Goal: Information Seeking & Learning: Learn about a topic

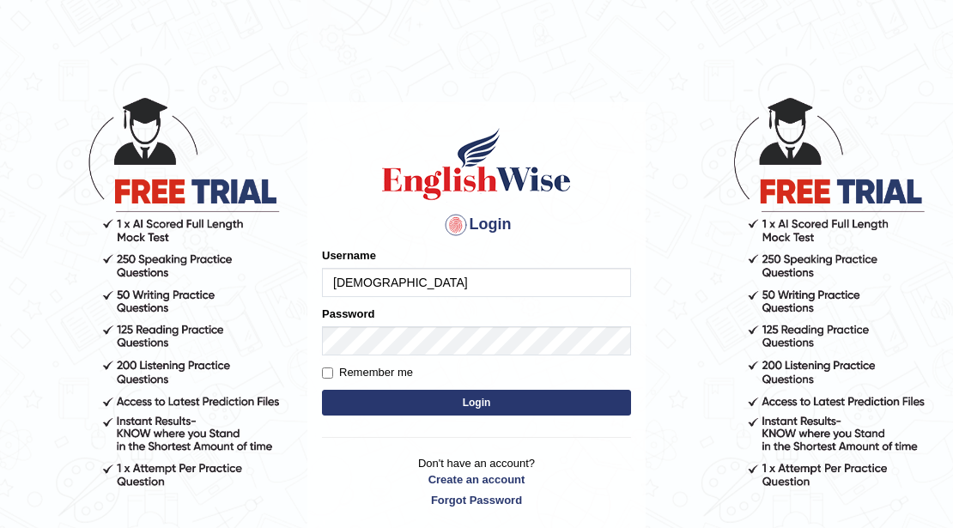
type input "[DEMOGRAPHIC_DATA]"
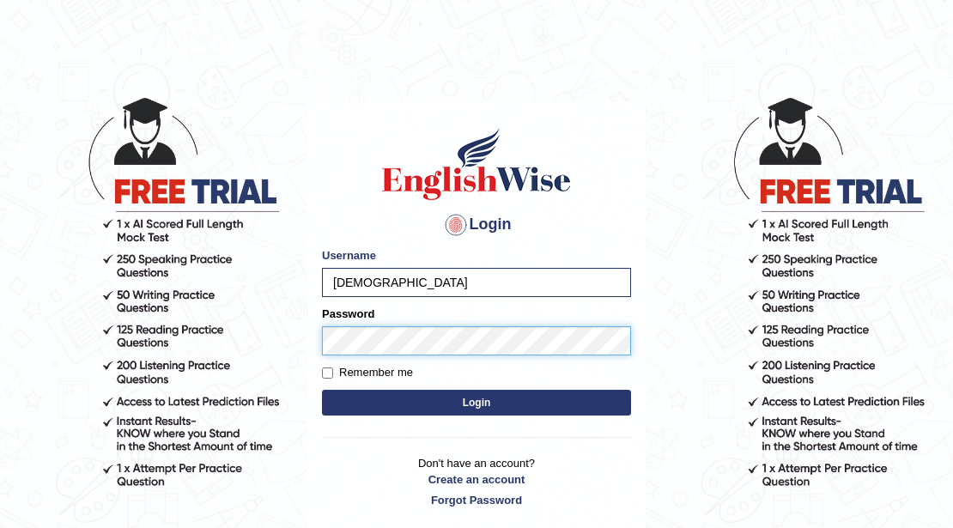
click at [322, 390] on button "Login" at bounding box center [476, 403] width 309 height 26
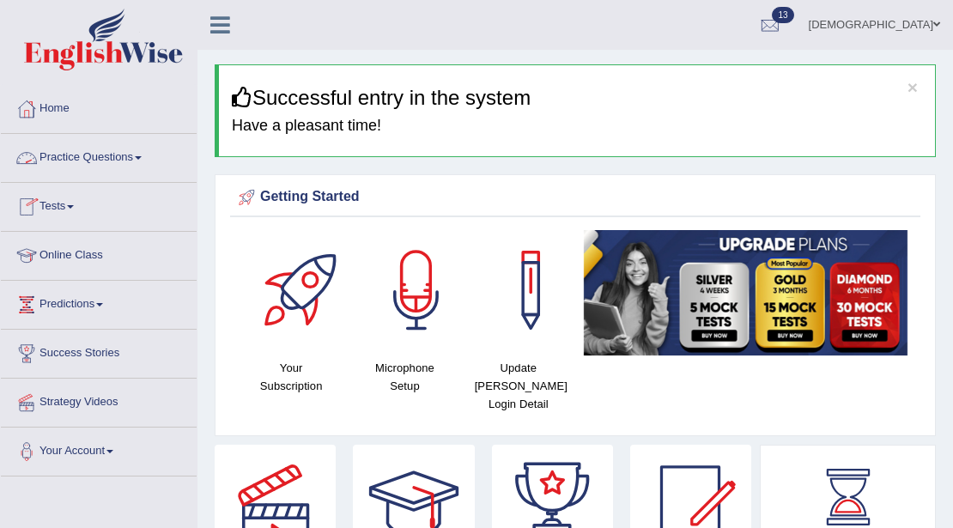
click at [91, 156] on link "Practice Questions" at bounding box center [99, 155] width 196 height 43
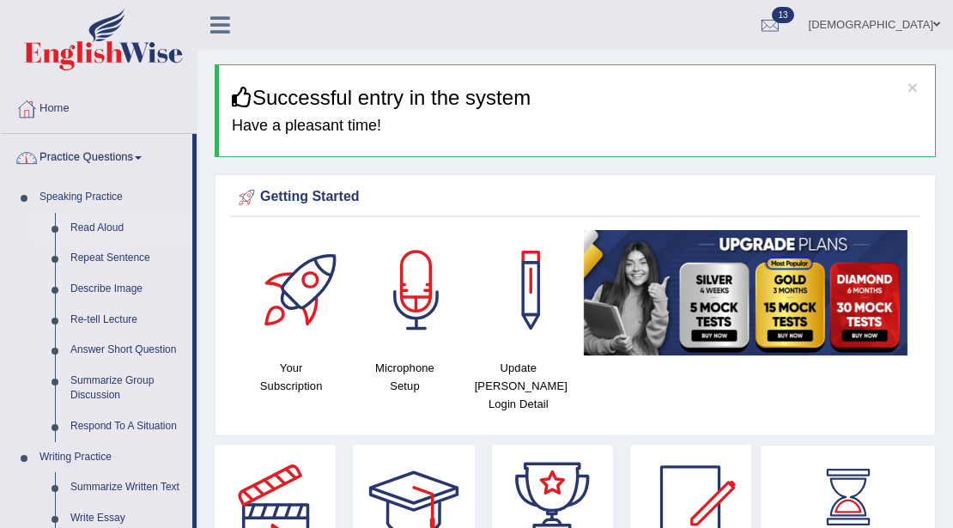
click at [101, 232] on link "Read Aloud" at bounding box center [128, 228] width 130 height 31
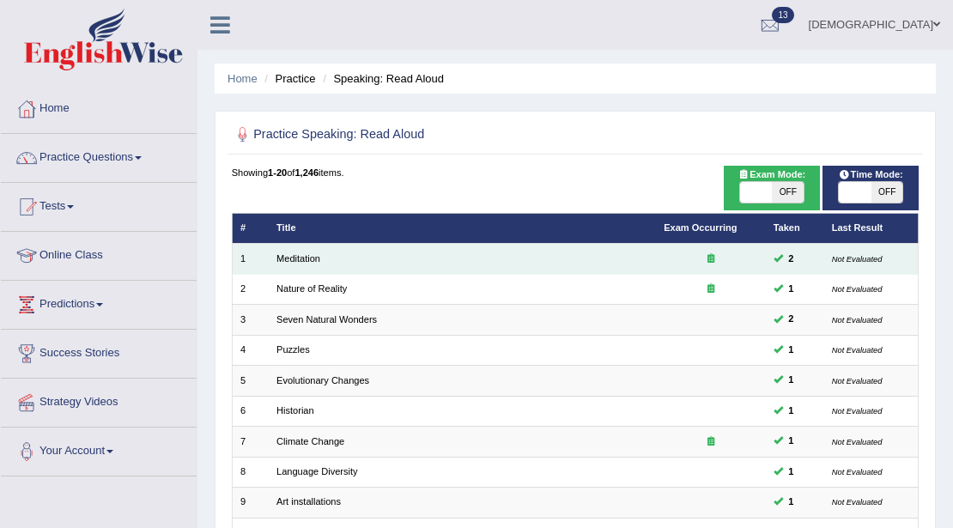
click at [307, 247] on td "Meditation" at bounding box center [462, 259] width 387 height 30
click at [307, 254] on link "Meditation" at bounding box center [299, 258] width 44 height 10
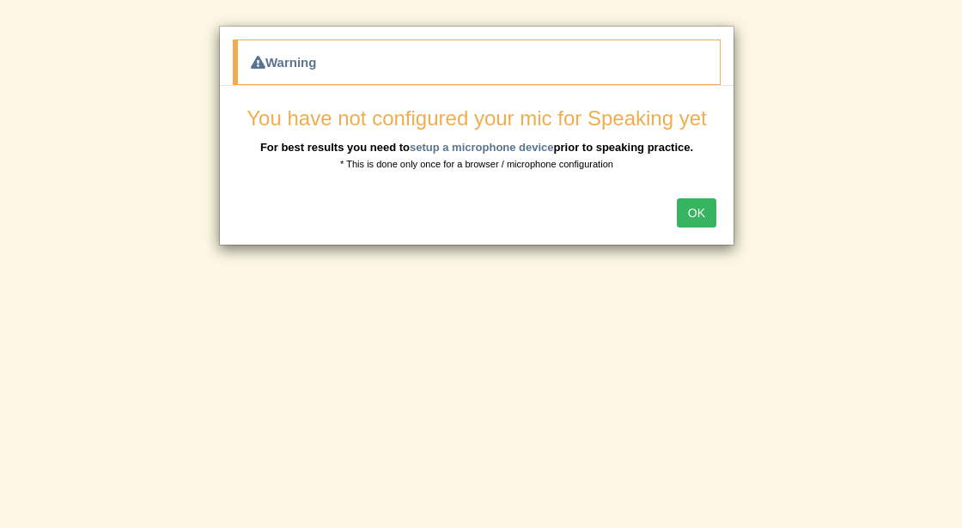
click at [697, 203] on button "OK" at bounding box center [697, 212] width 40 height 29
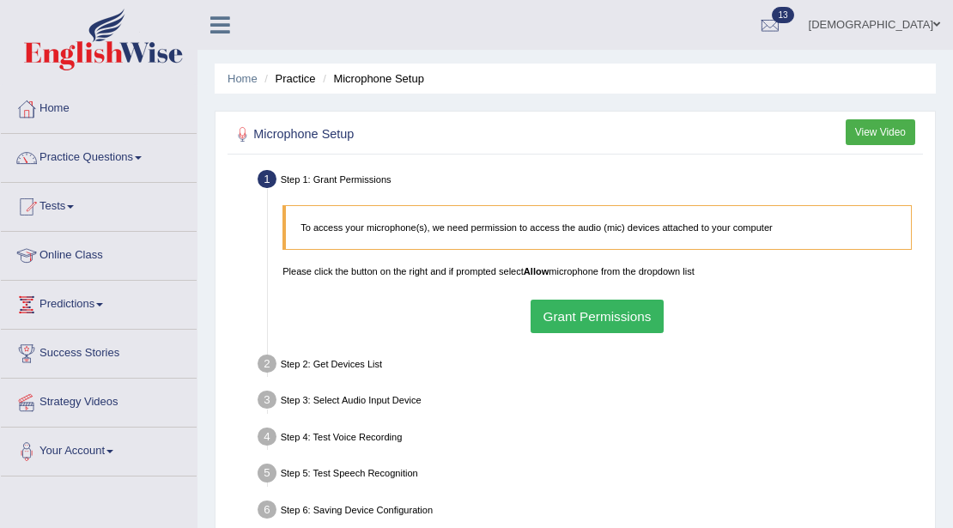
click at [576, 314] on button "Grant Permissions" at bounding box center [597, 316] width 133 height 33
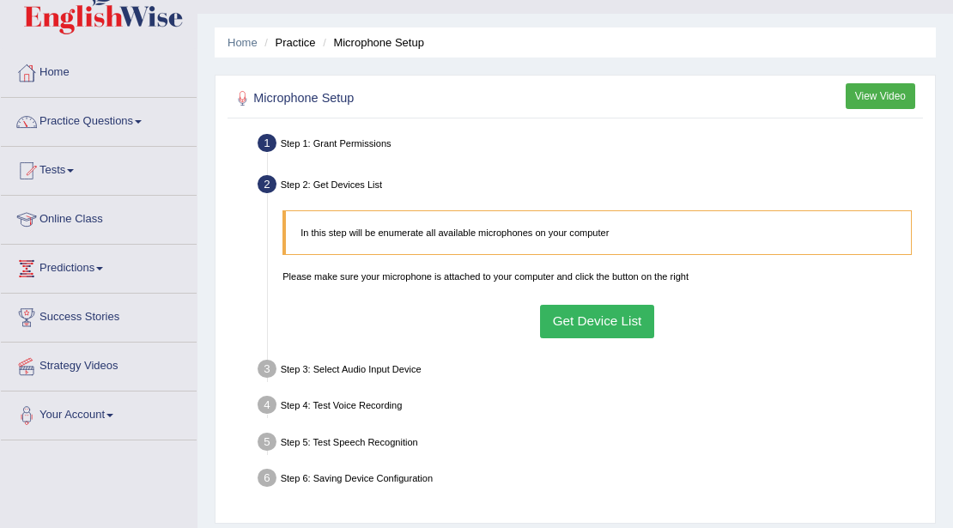
scroll to position [57, 0]
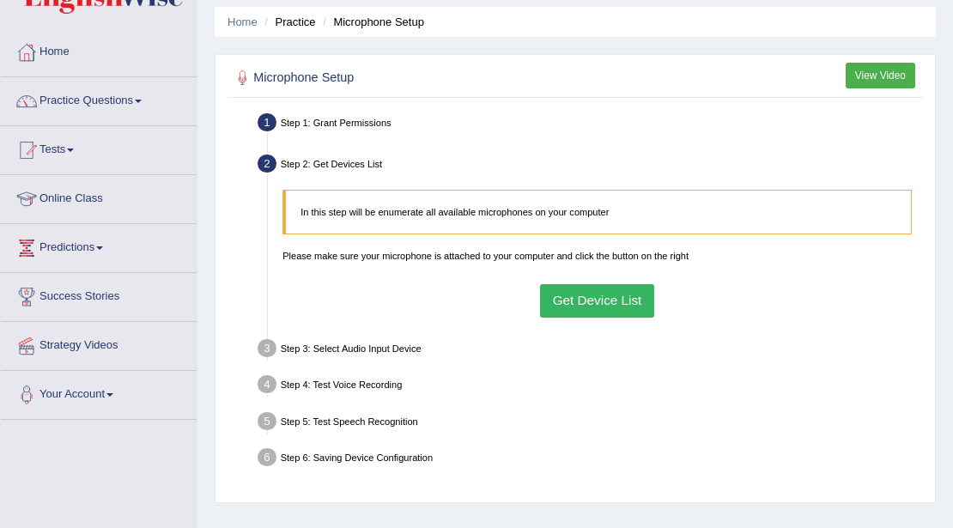
click at [625, 293] on button "Get Device List" at bounding box center [597, 300] width 114 height 33
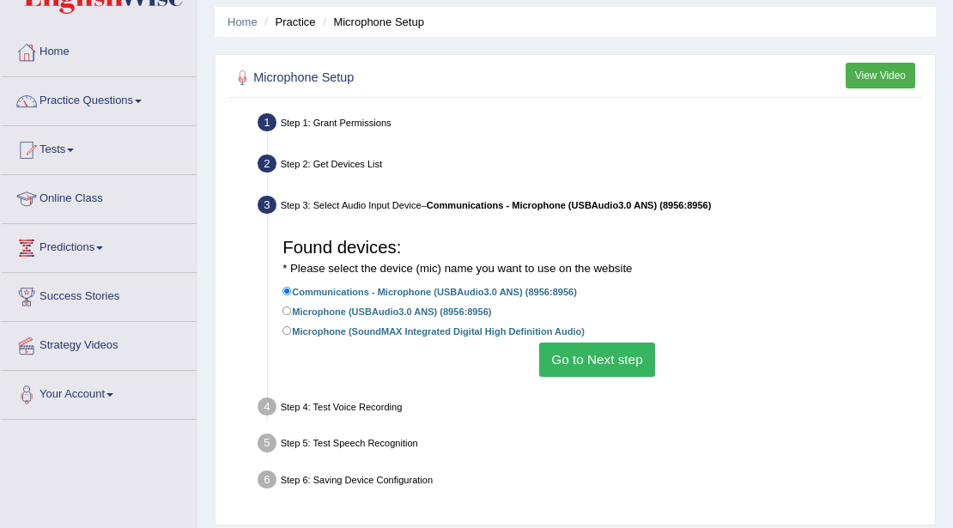
click at [564, 356] on button "Go to Next step" at bounding box center [597, 359] width 116 height 33
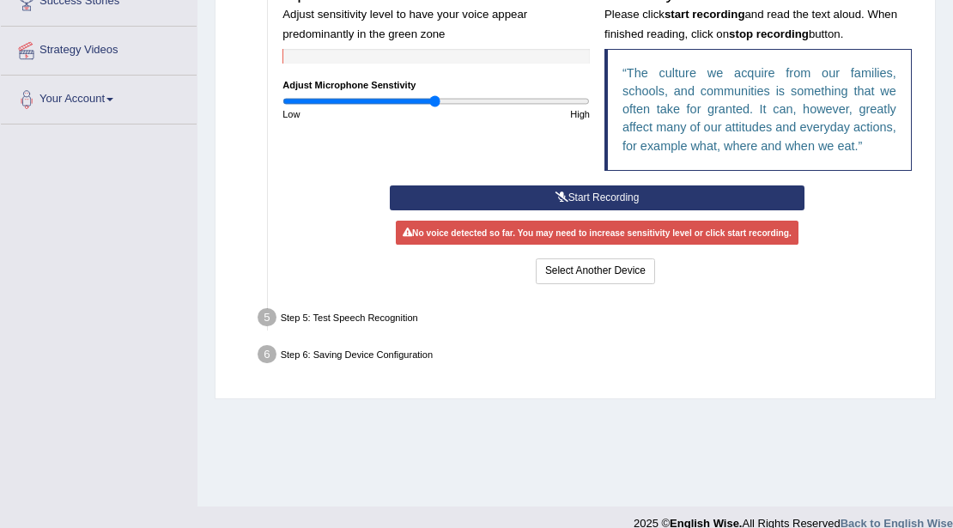
scroll to position [373, 0]
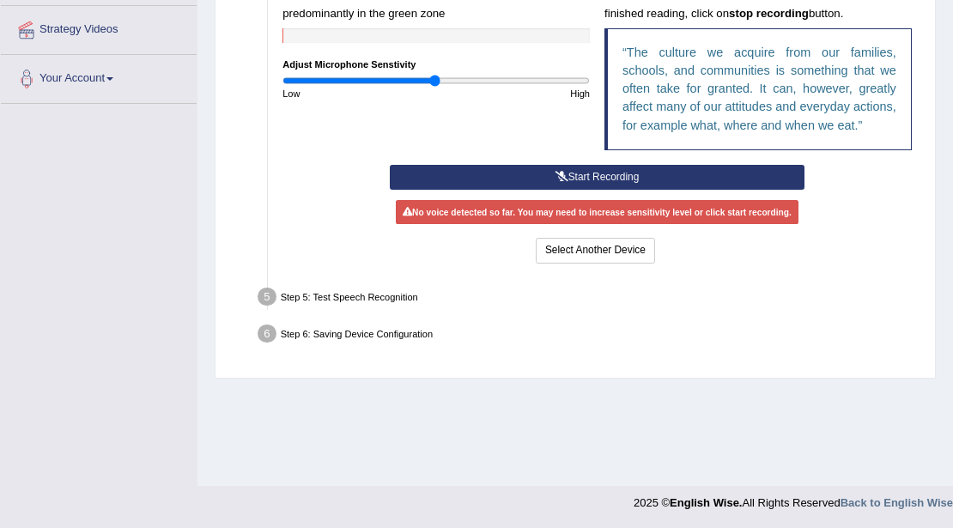
click at [624, 179] on button "Start Recording" at bounding box center [597, 177] width 415 height 25
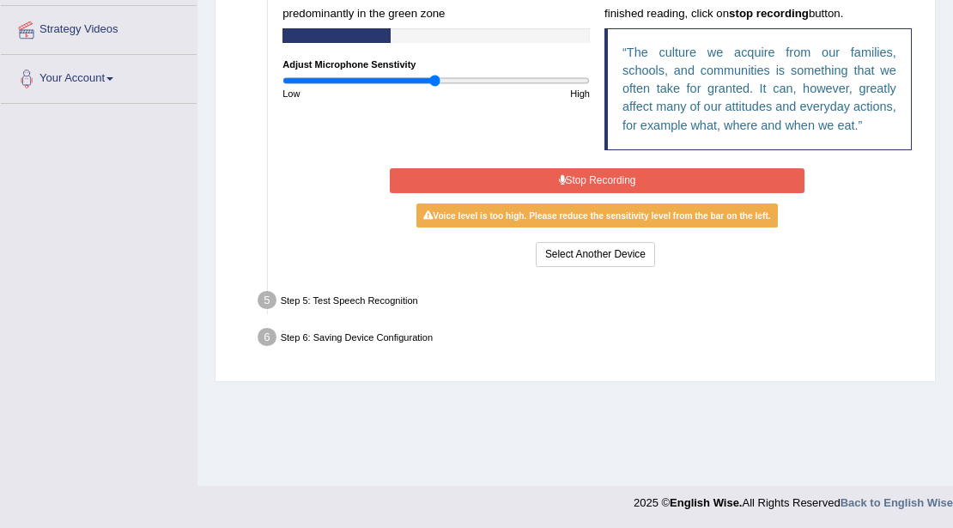
click at [624, 179] on button "Stop Recording" at bounding box center [597, 180] width 415 height 25
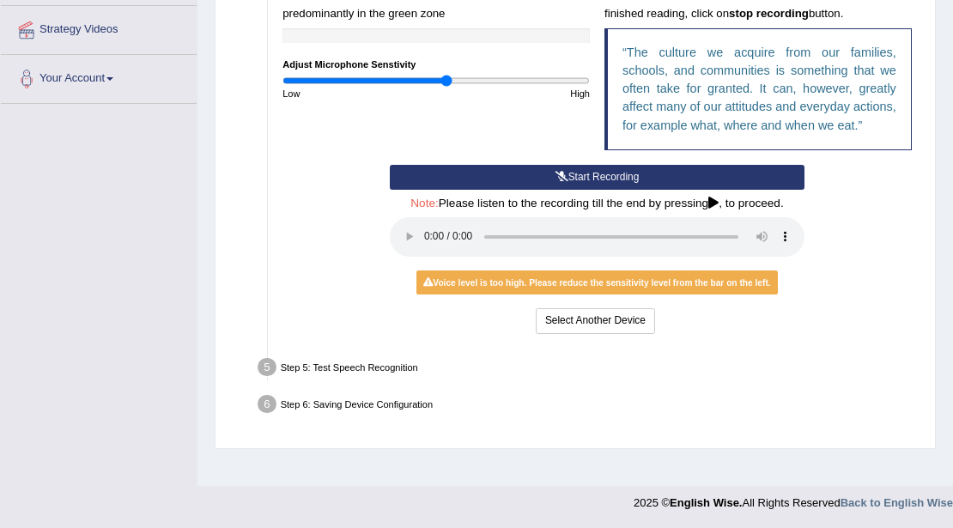
type input "1.08"
click at [447, 80] on input "range" at bounding box center [436, 81] width 307 height 12
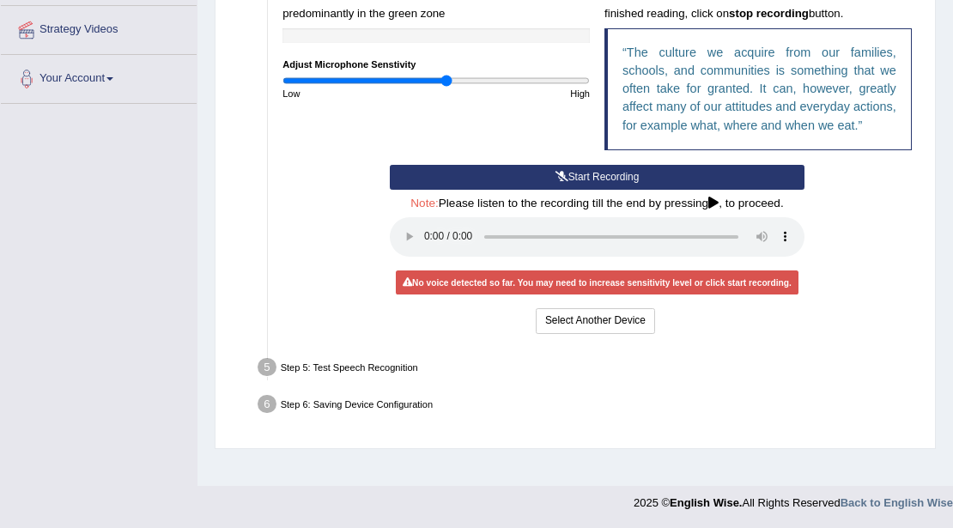
click at [455, 171] on button "Start Recording" at bounding box center [597, 177] width 415 height 25
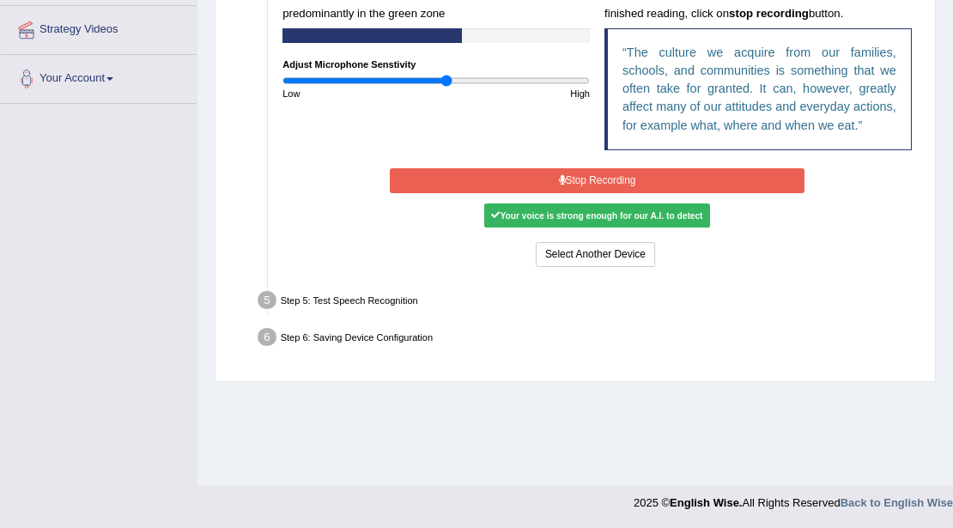
click at [455, 171] on button "Stop Recording" at bounding box center [597, 180] width 415 height 25
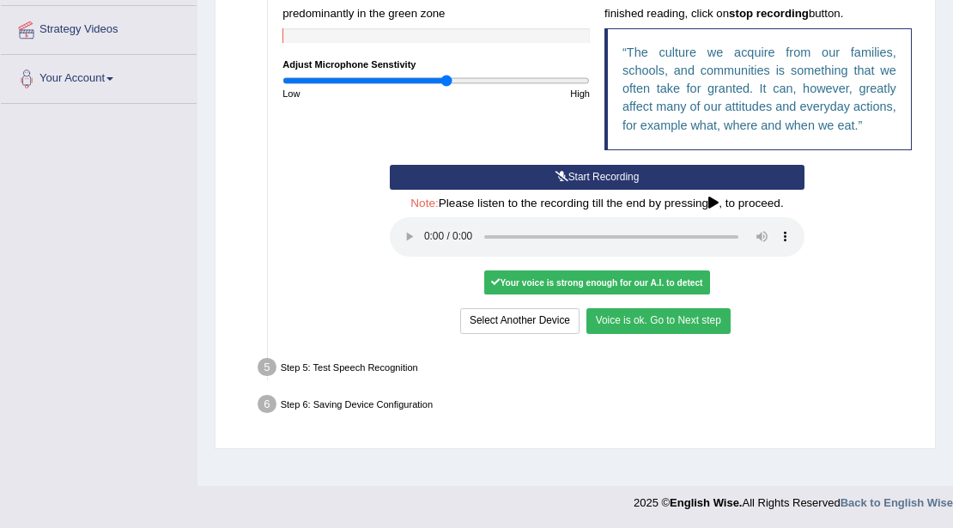
click at [716, 318] on button "Voice is ok. Go to Next step" at bounding box center [659, 320] width 144 height 25
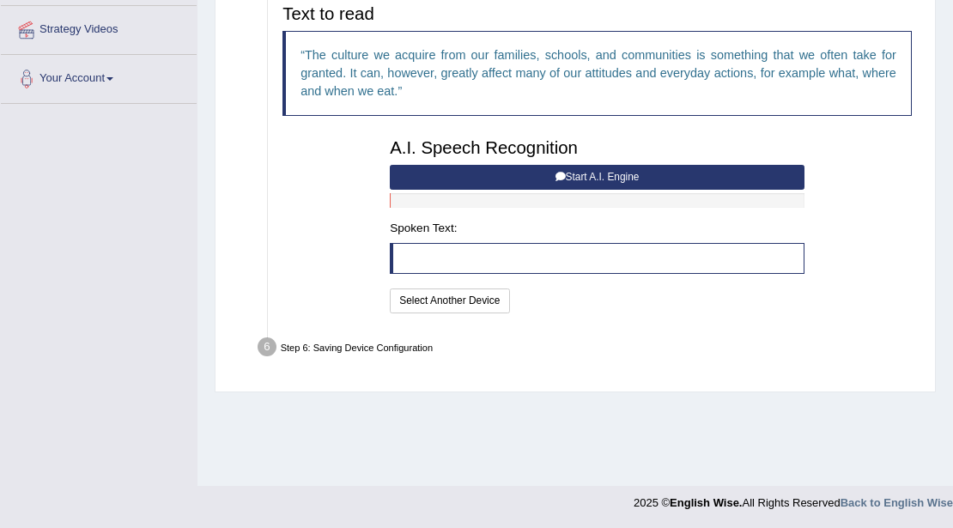
click at [557, 175] on icon at bounding box center [561, 177] width 10 height 10
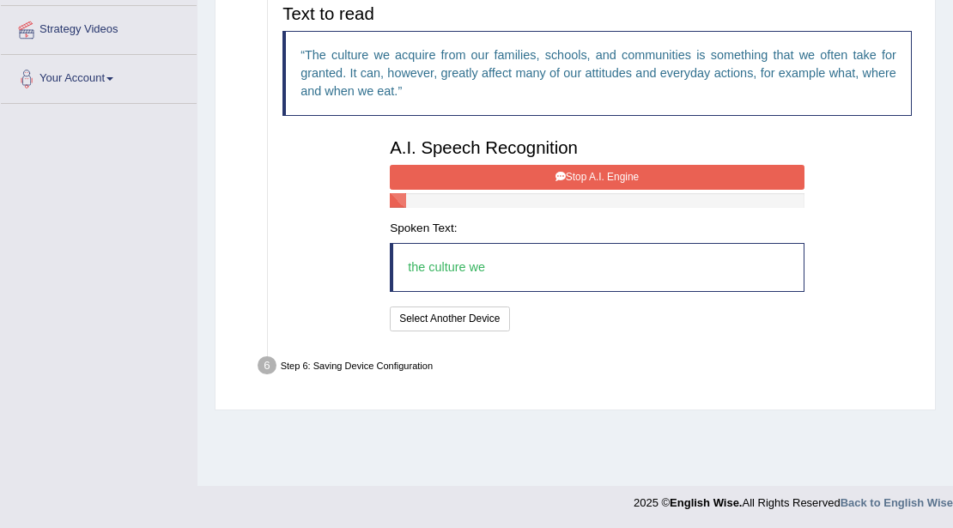
click at [557, 175] on icon at bounding box center [561, 177] width 10 height 10
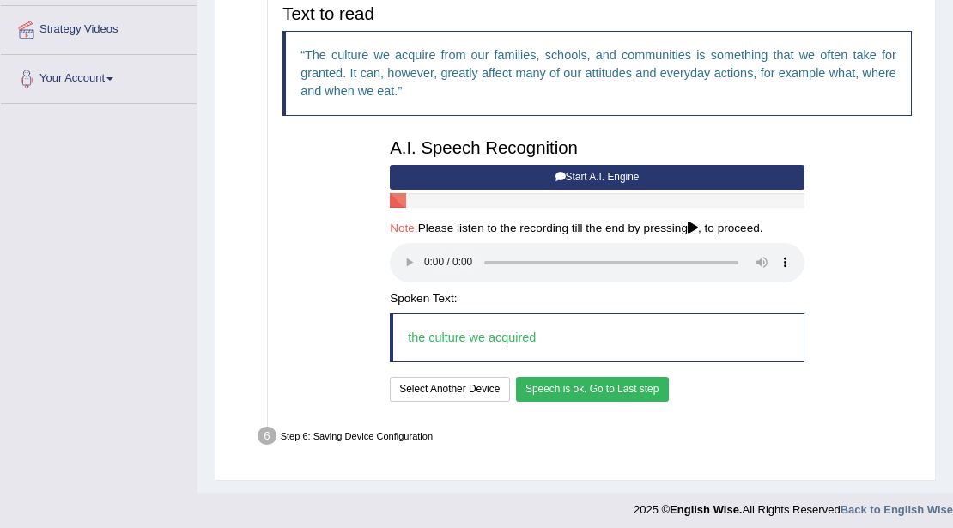
click at [598, 393] on button "Speech is ok. Go to Last step" at bounding box center [592, 389] width 153 height 25
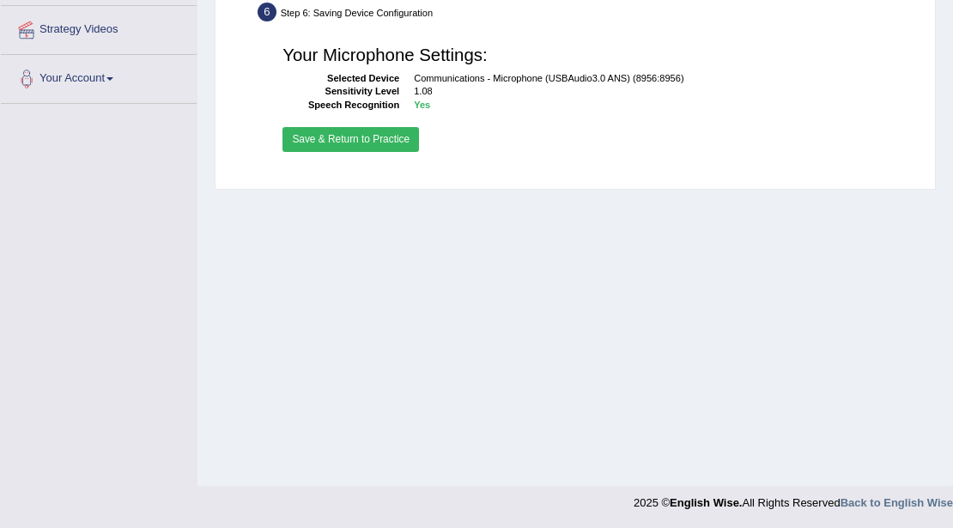
click at [409, 140] on button "Save & Return to Practice" at bounding box center [351, 139] width 137 height 25
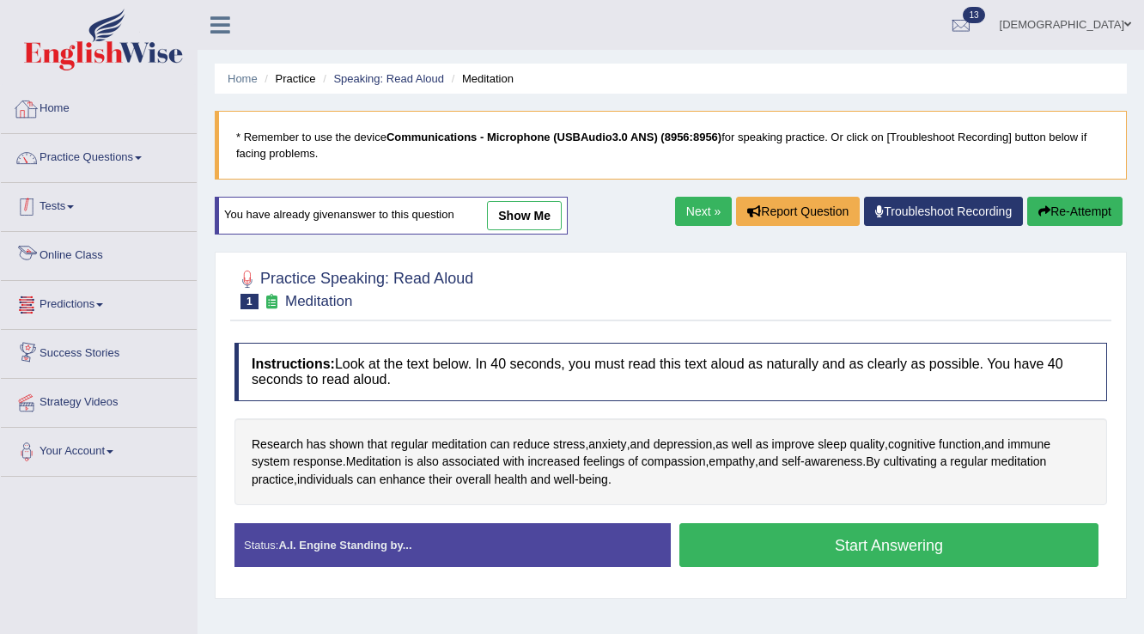
click at [62, 206] on link "Tests" at bounding box center [99, 204] width 196 height 43
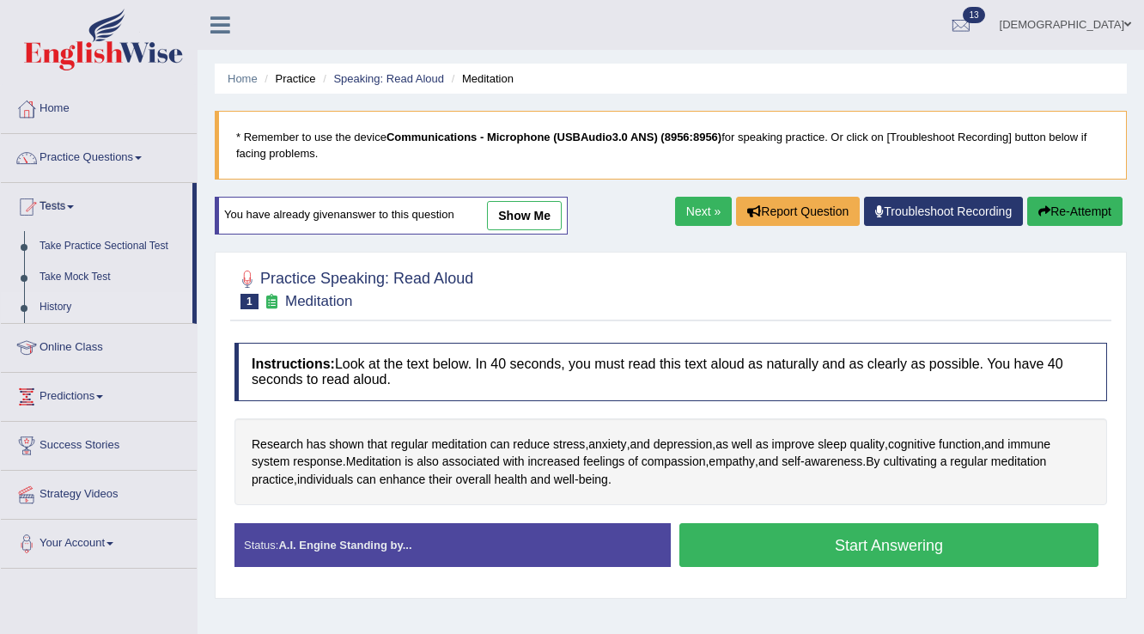
click at [50, 301] on link "History" at bounding box center [112, 307] width 161 height 31
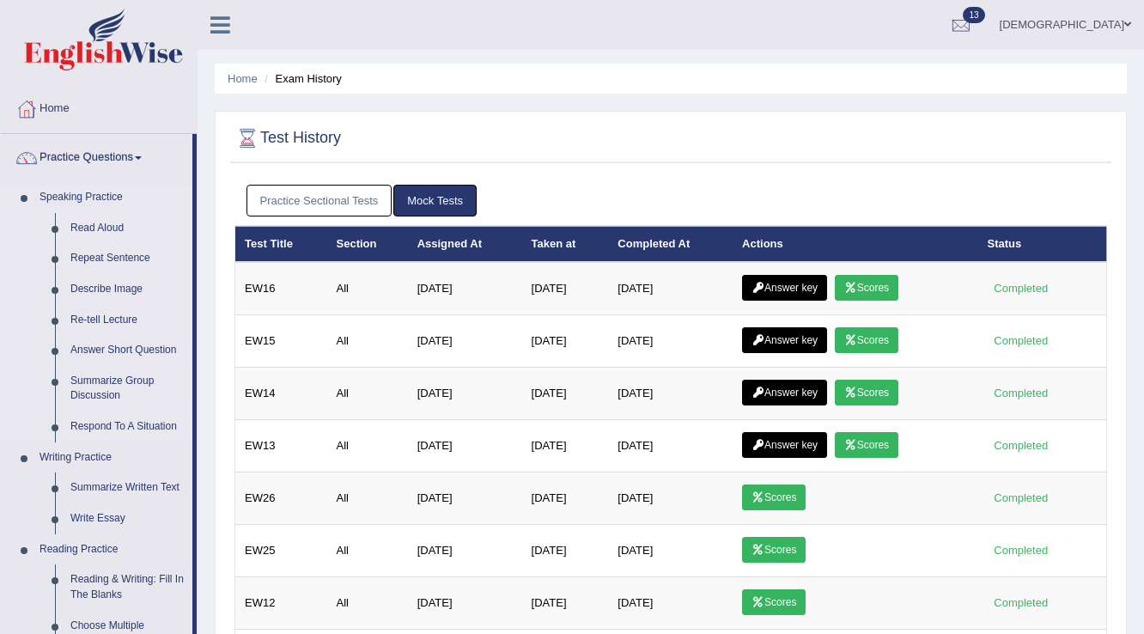
click at [84, 227] on link "Read Aloud" at bounding box center [128, 228] width 130 height 31
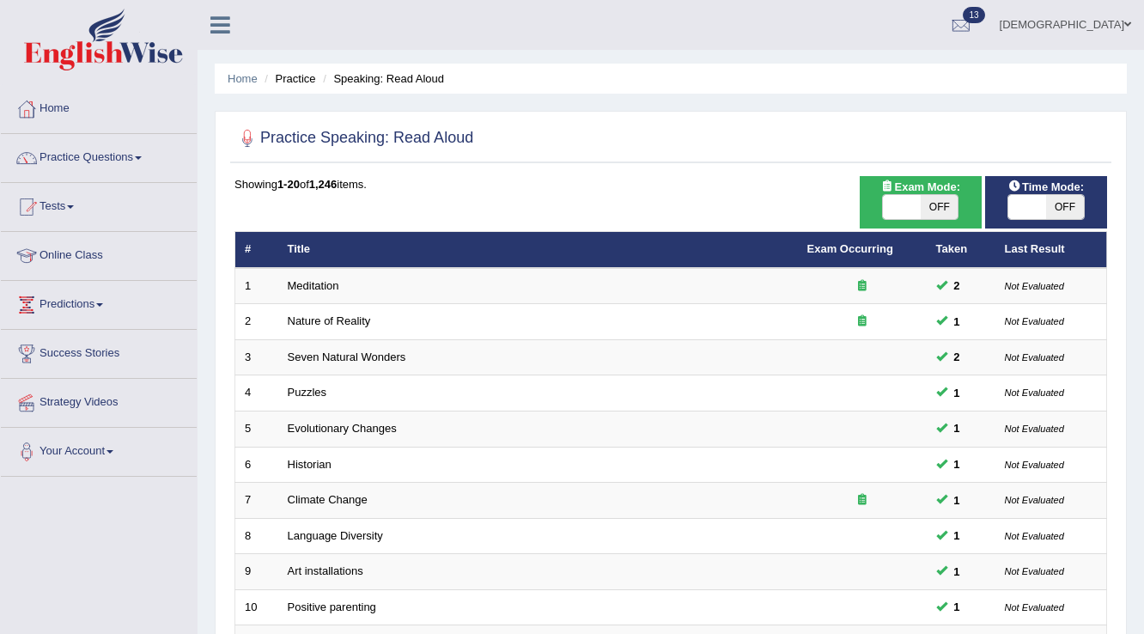
click at [1022, 210] on span at bounding box center [1027, 207] width 38 height 24
checkbox input "true"
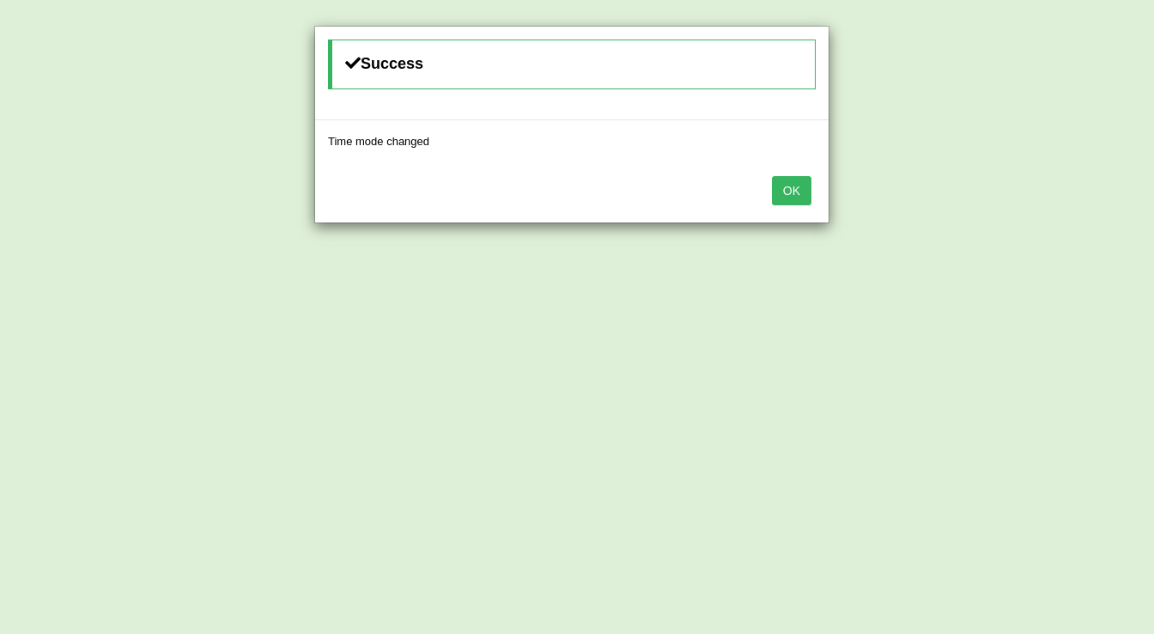
click at [802, 188] on button "OK" at bounding box center [792, 190] width 40 height 29
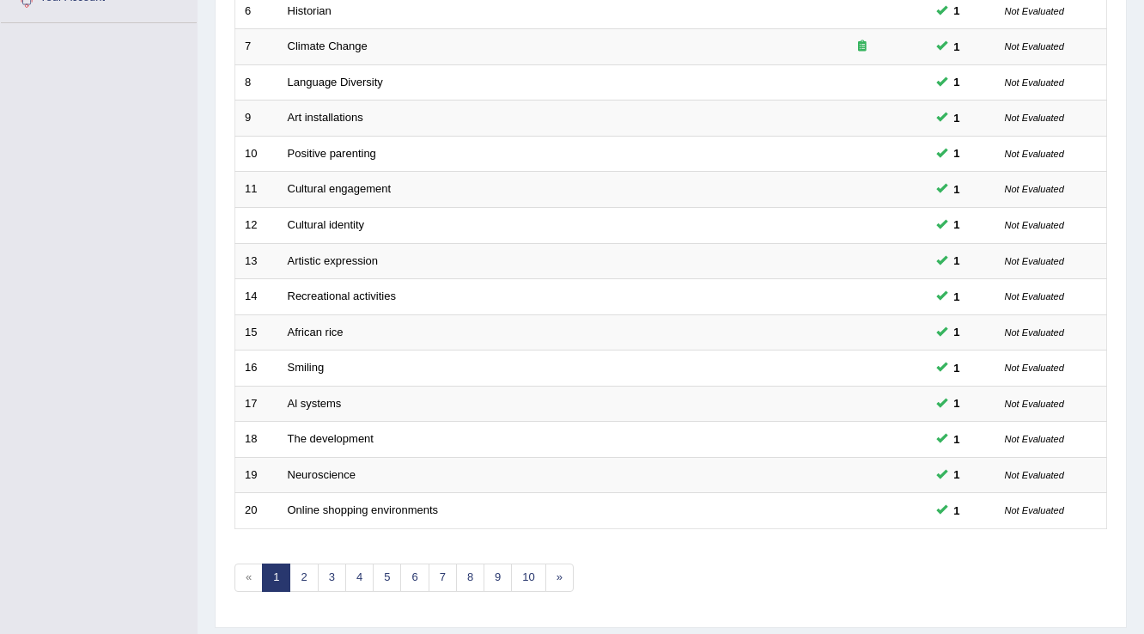
scroll to position [498, 0]
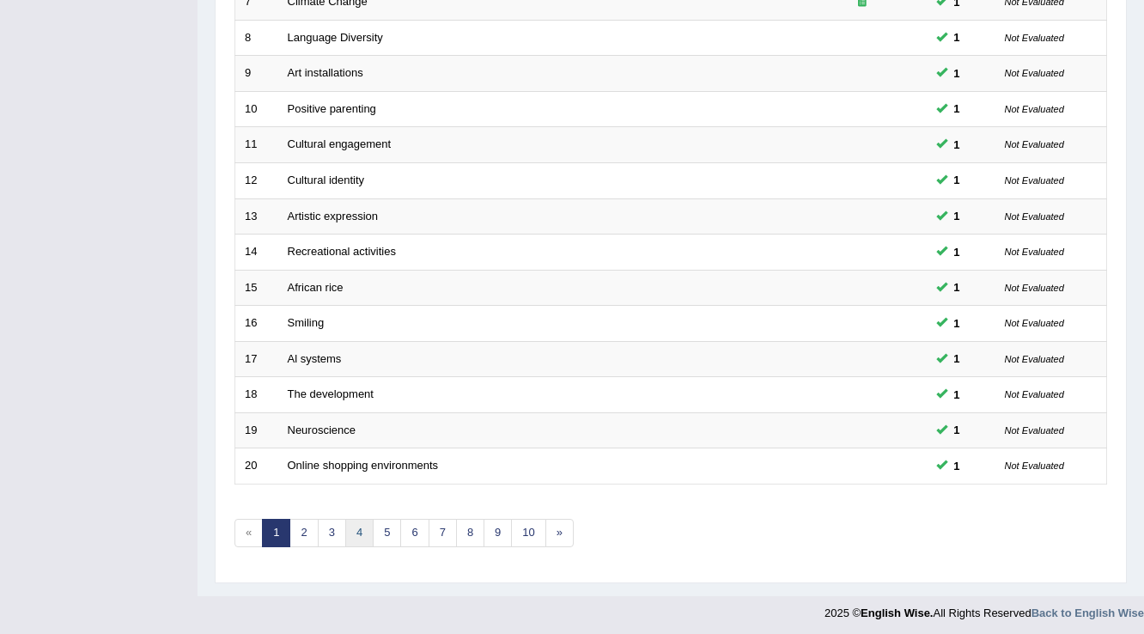
click at [361, 525] on link "4" at bounding box center [359, 533] width 28 height 28
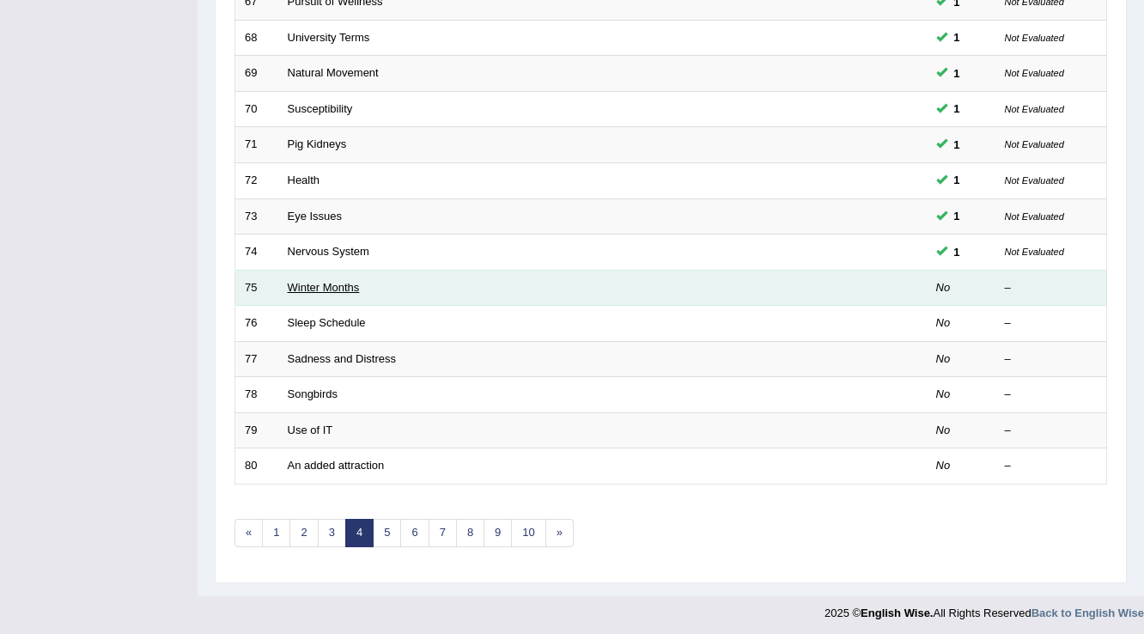
click at [332, 287] on link "Winter Months" at bounding box center [324, 287] width 72 height 13
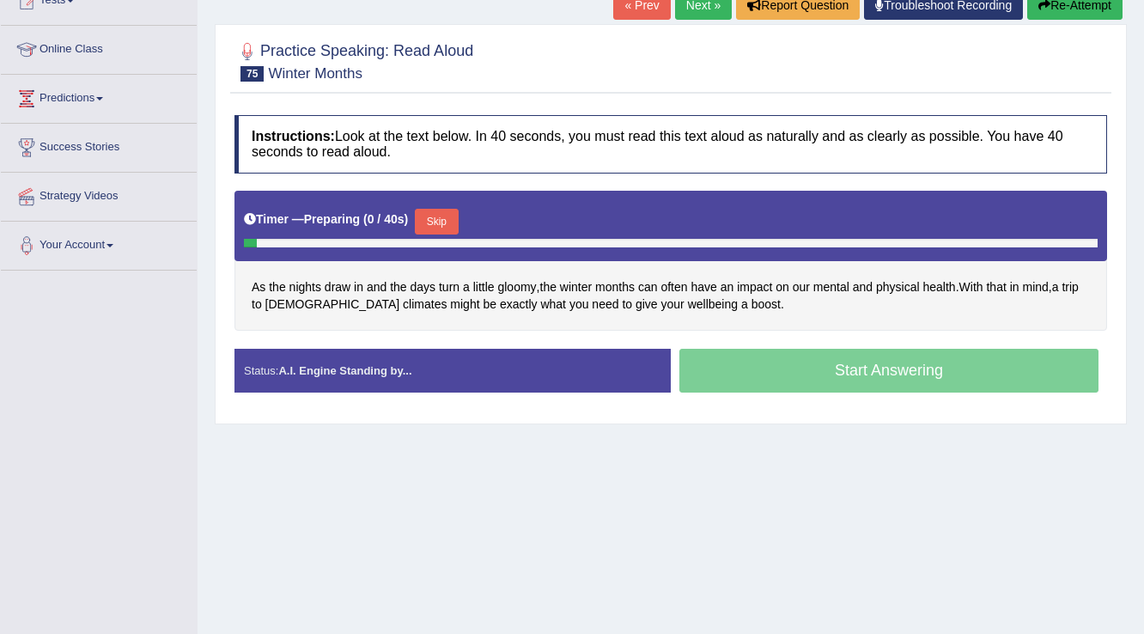
click at [435, 213] on button "Skip" at bounding box center [436, 222] width 43 height 26
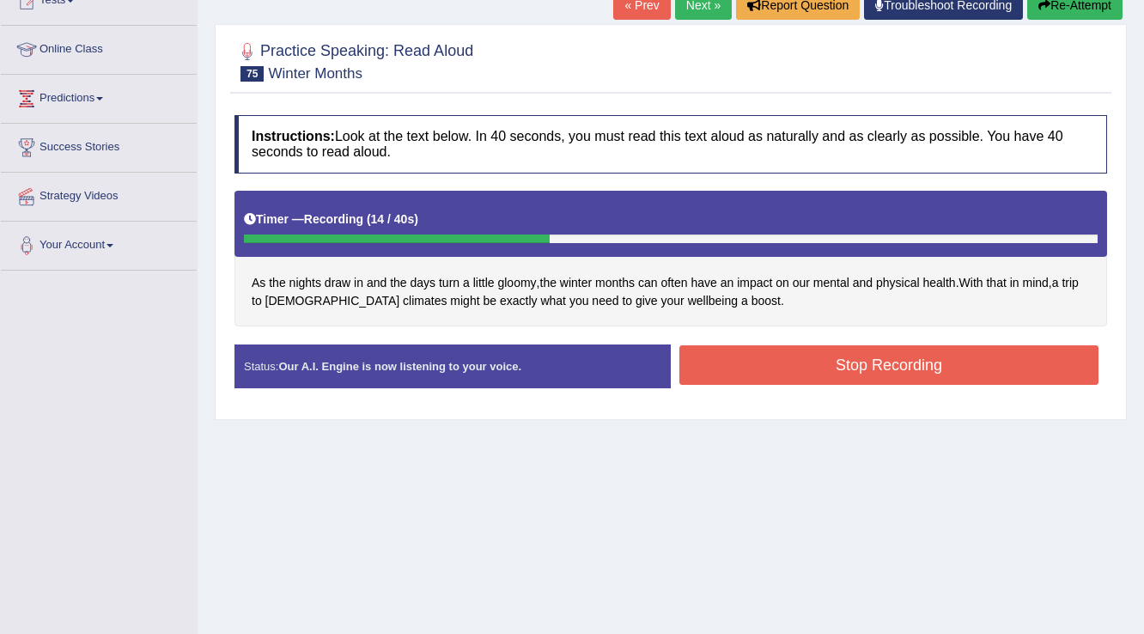
click at [840, 356] on button "Stop Recording" at bounding box center [888, 365] width 419 height 40
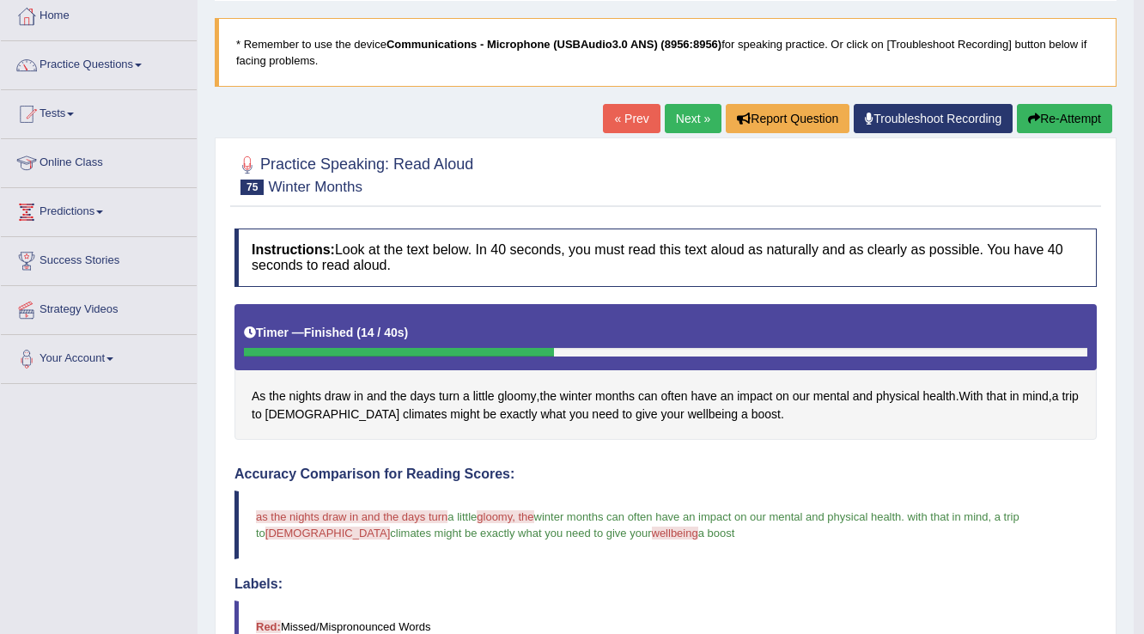
scroll to position [0, 0]
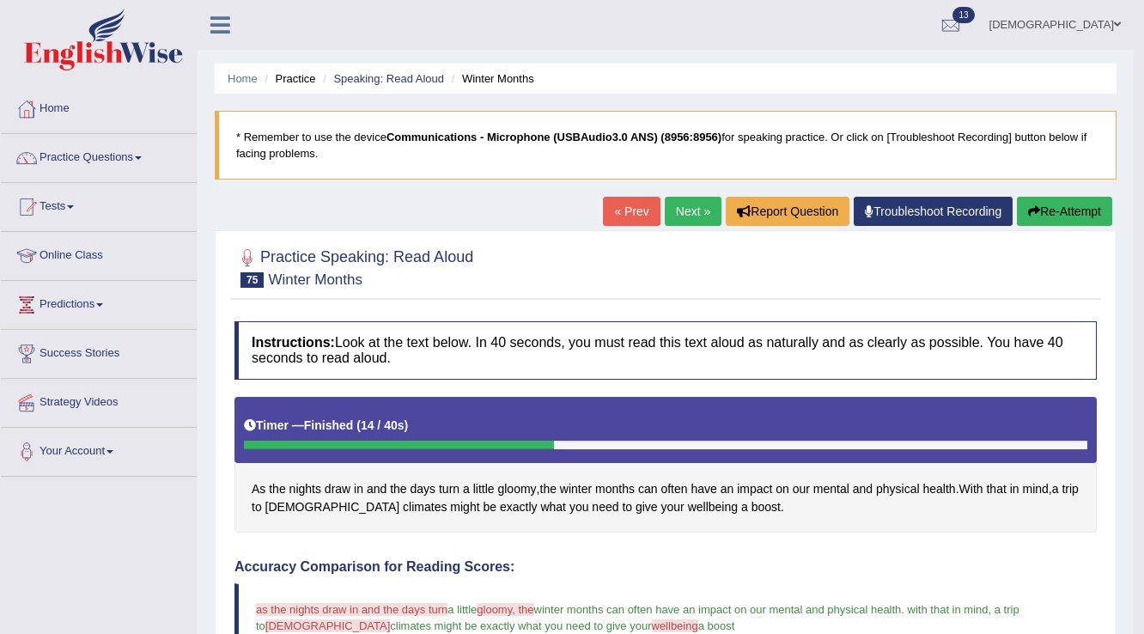
click at [683, 201] on link "Next »" at bounding box center [693, 211] width 57 height 29
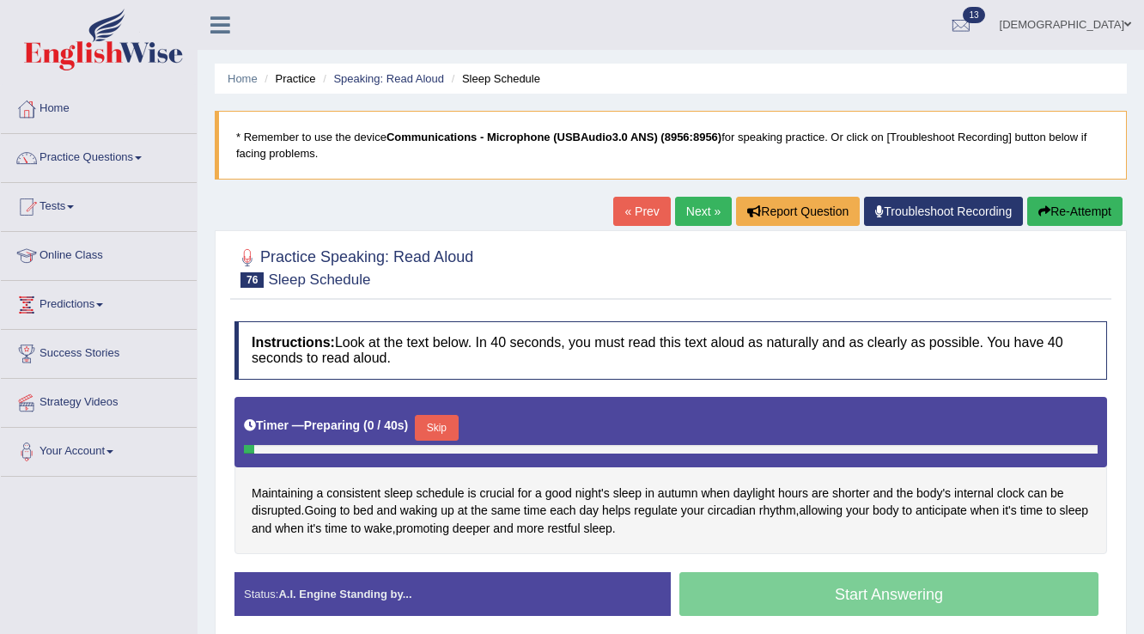
scroll to position [206, 0]
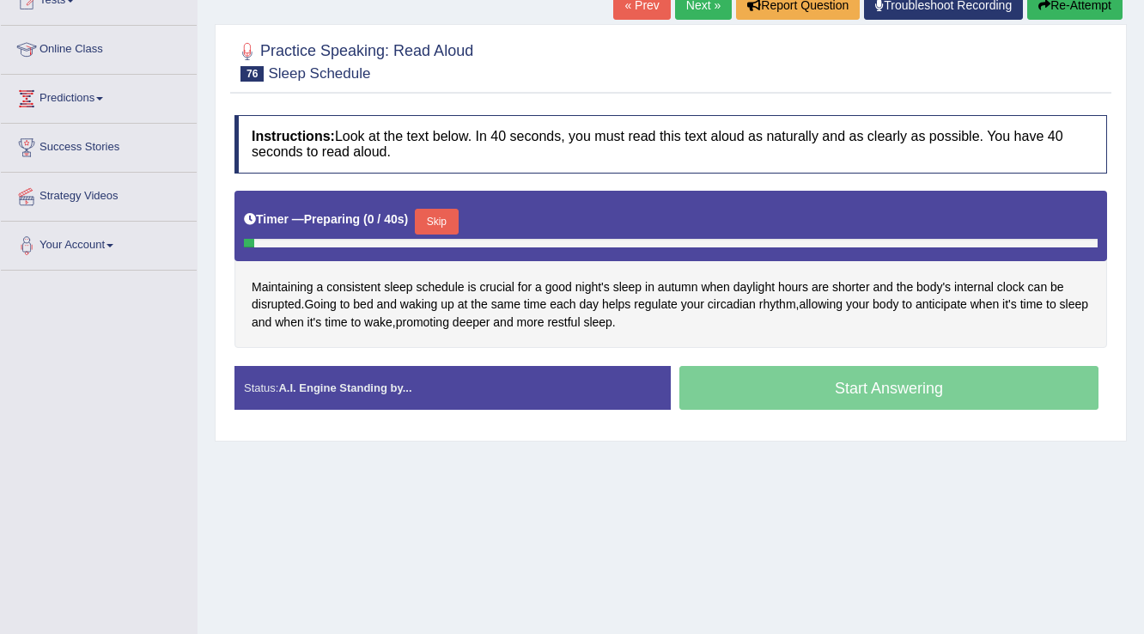
click at [454, 215] on button "Skip" at bounding box center [436, 222] width 43 height 26
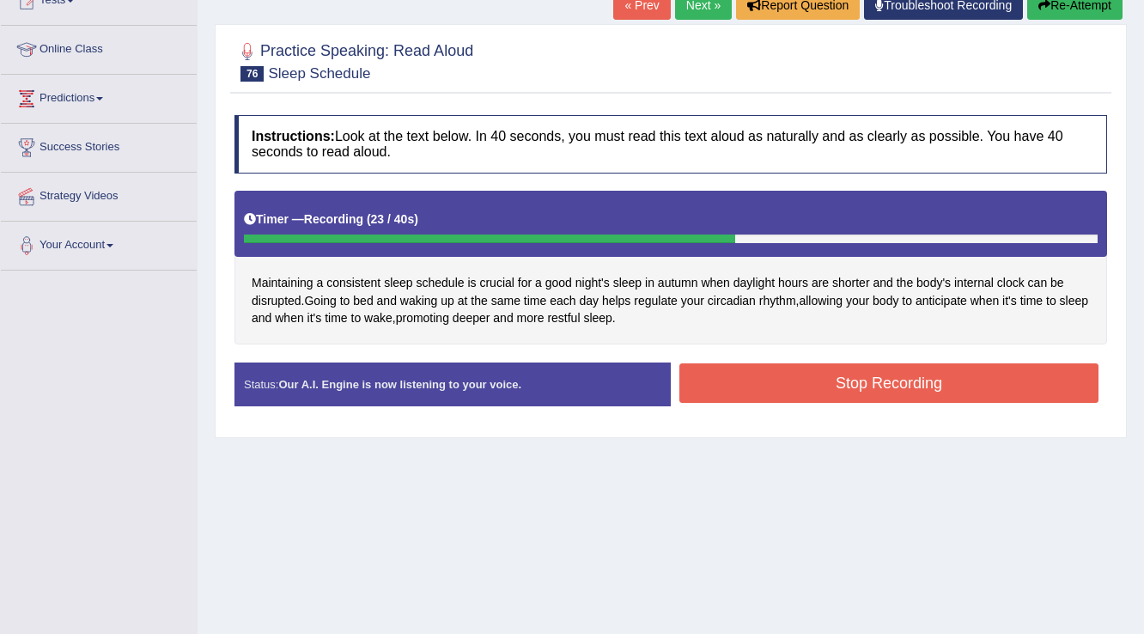
click at [755, 374] on button "Stop Recording" at bounding box center [888, 383] width 419 height 40
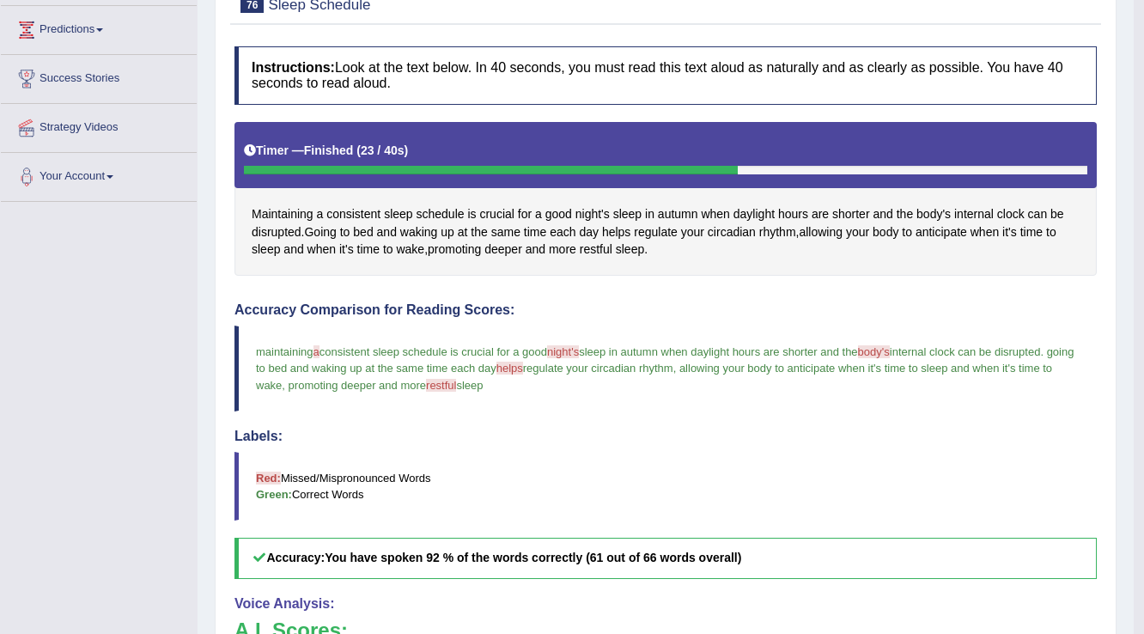
scroll to position [0, 0]
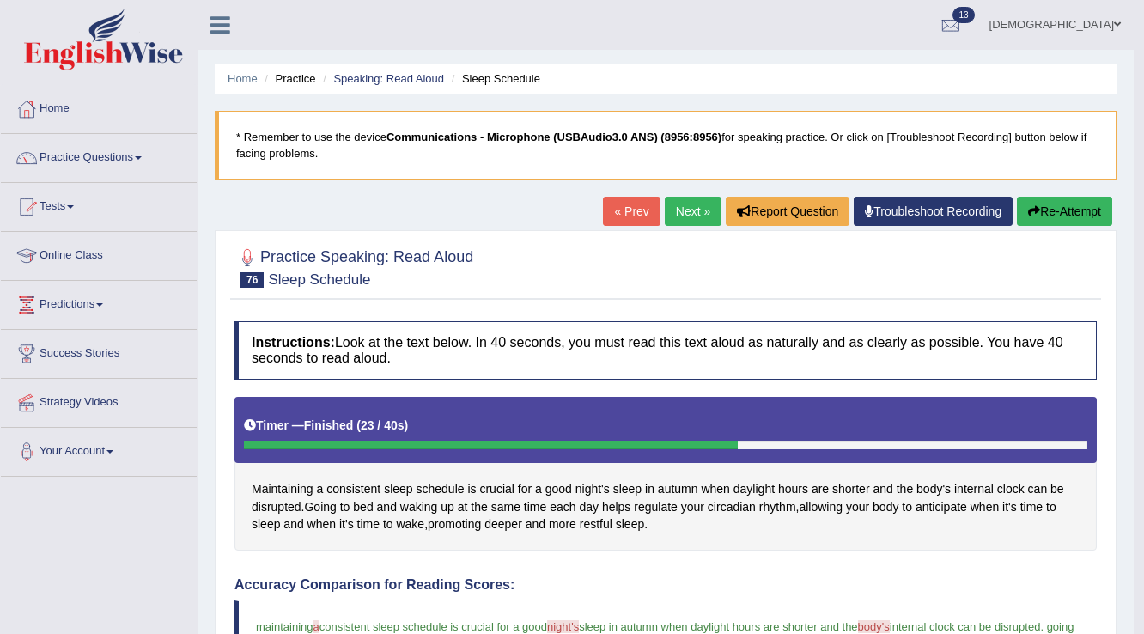
click at [680, 207] on link "Next »" at bounding box center [693, 211] width 57 height 29
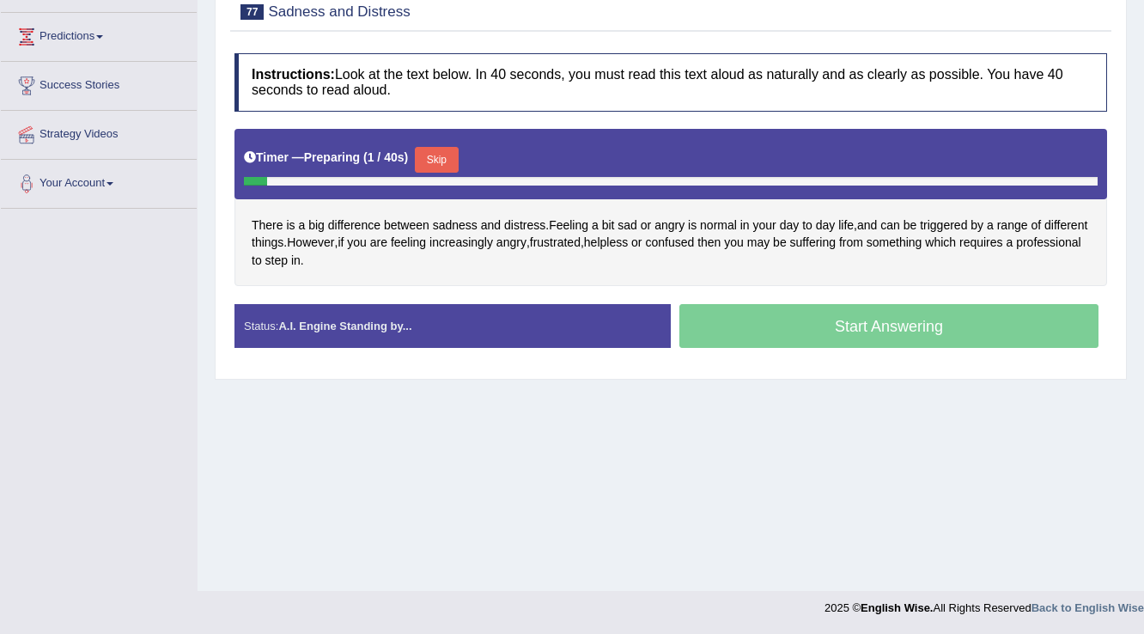
click at [453, 153] on button "Skip" at bounding box center [436, 160] width 43 height 26
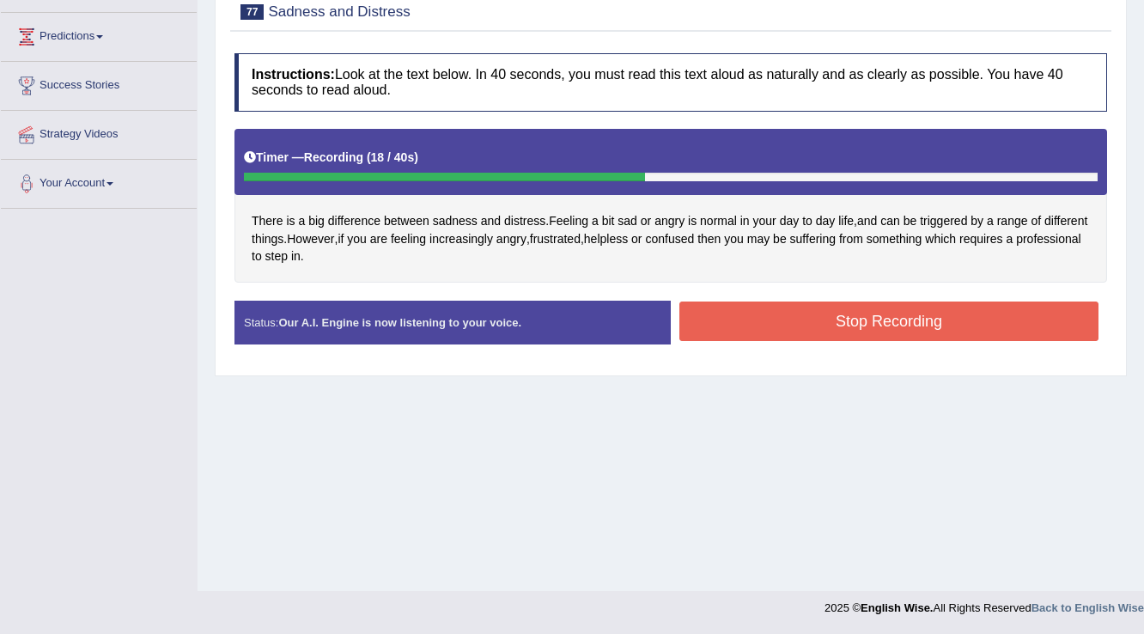
click at [707, 304] on button "Stop Recording" at bounding box center [888, 321] width 419 height 40
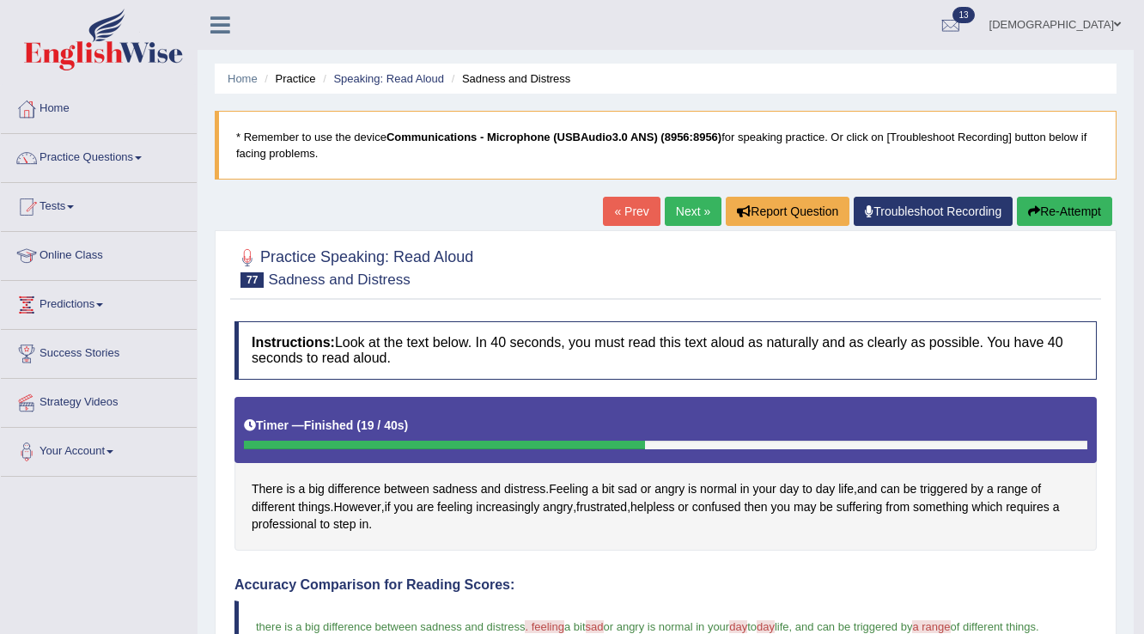
click at [681, 210] on link "Next »" at bounding box center [693, 211] width 57 height 29
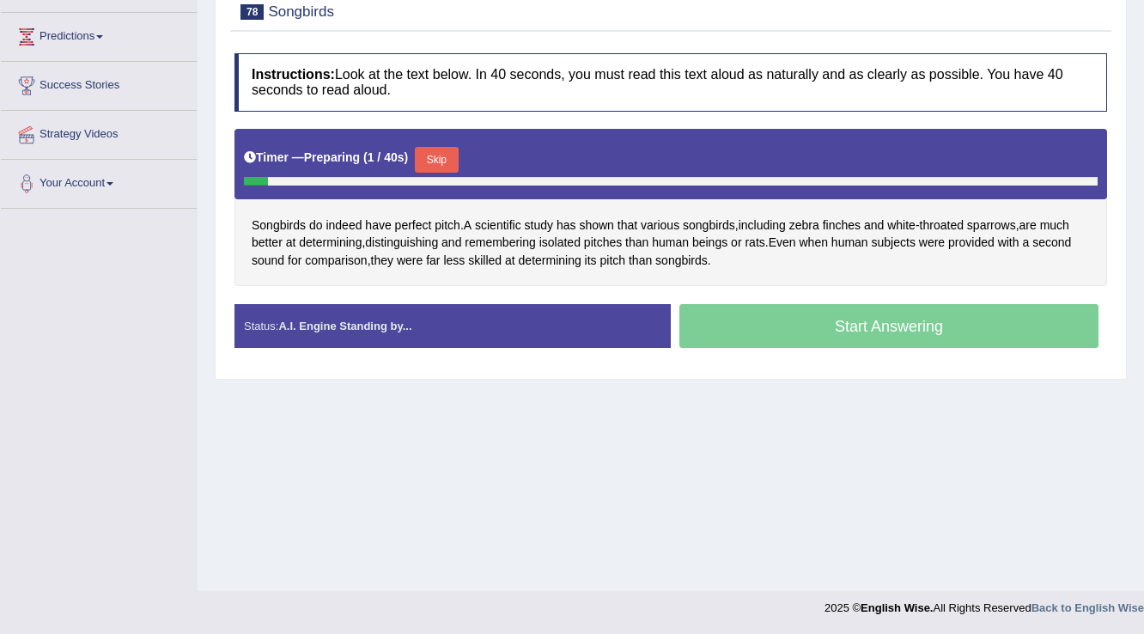
click at [453, 157] on button "Skip" at bounding box center [436, 160] width 43 height 26
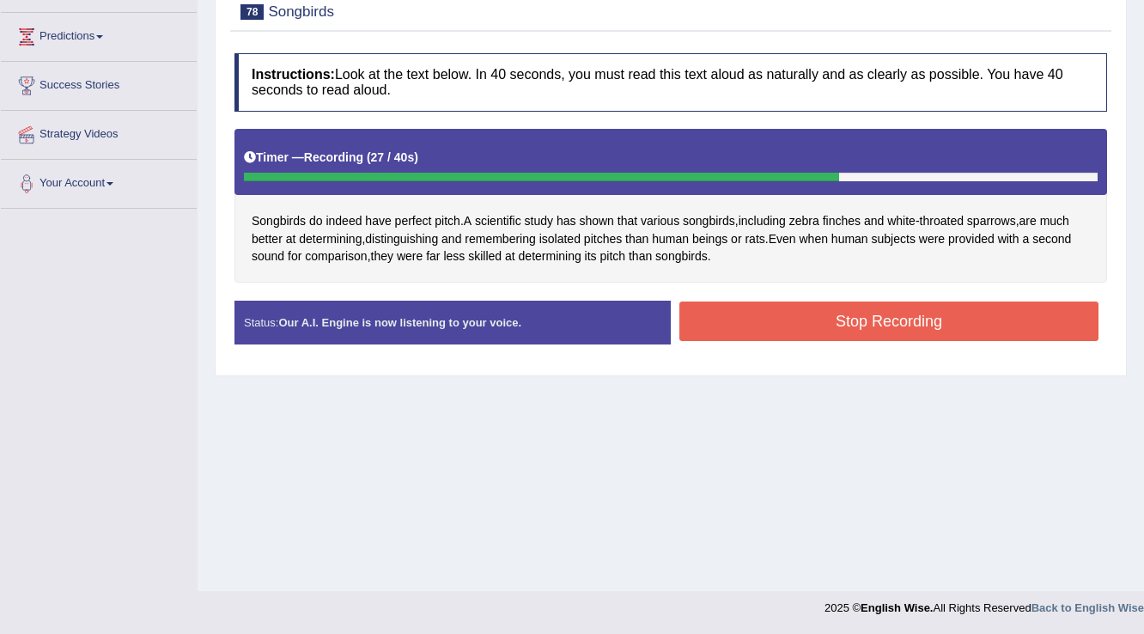
click at [758, 313] on button "Stop Recording" at bounding box center [888, 321] width 419 height 40
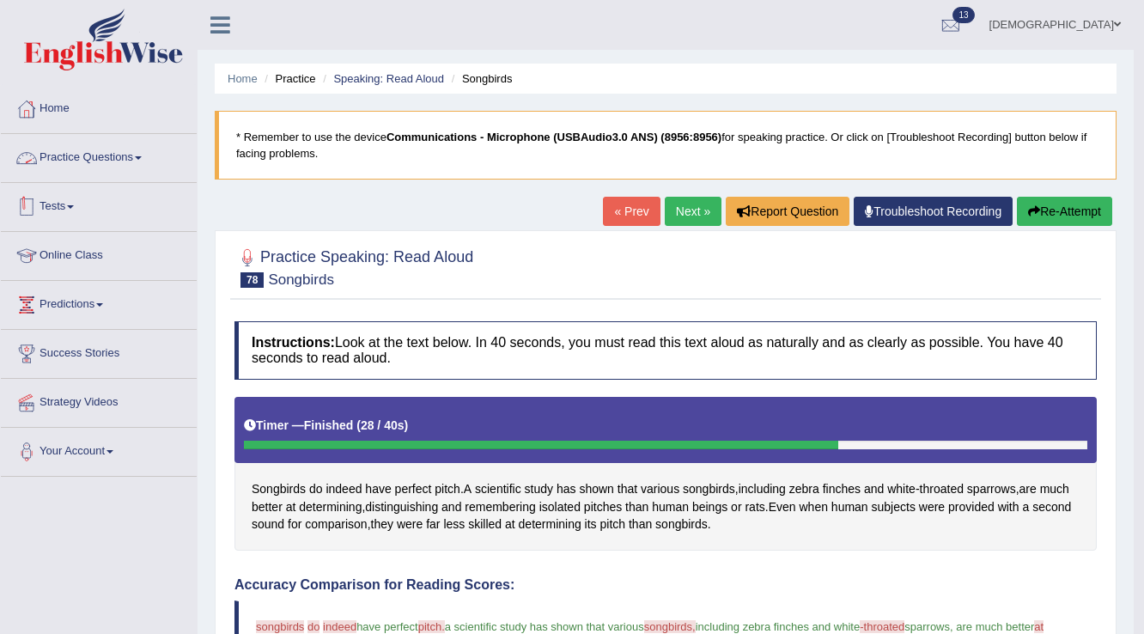
click at [55, 196] on link "Tests" at bounding box center [99, 204] width 196 height 43
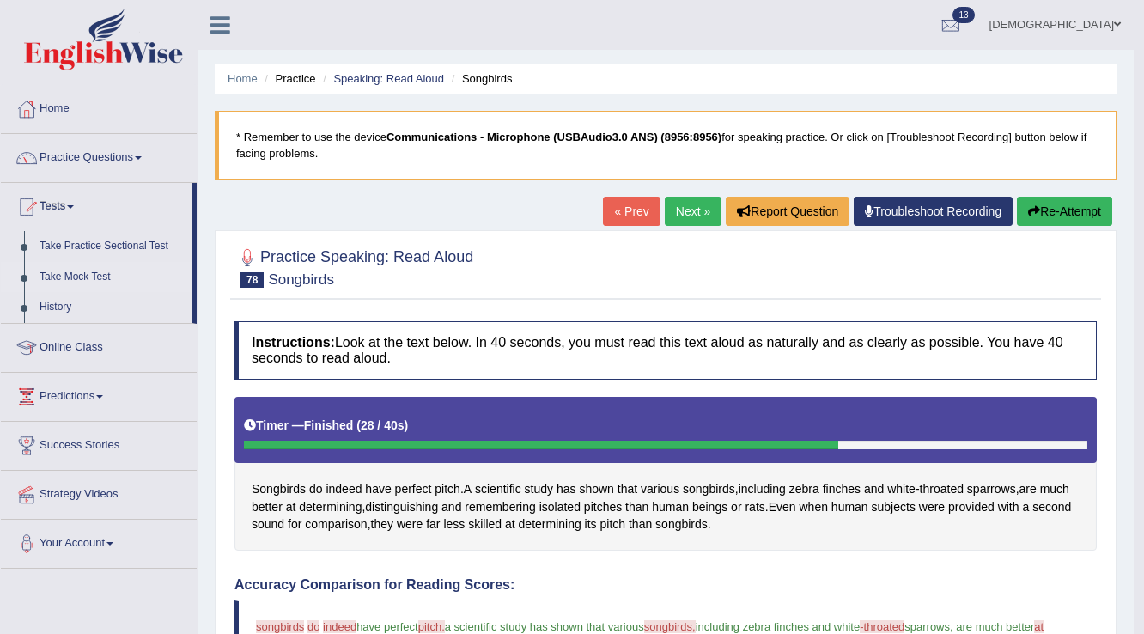
click at [80, 269] on link "Take Mock Test" at bounding box center [112, 277] width 161 height 31
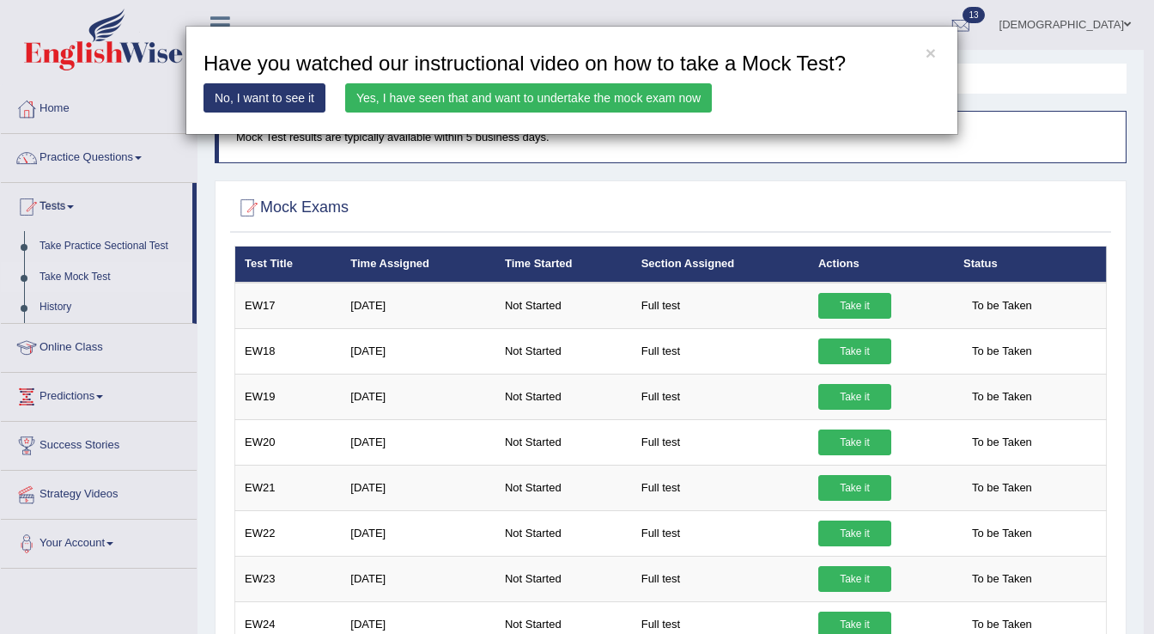
click at [644, 94] on link "Yes, I have seen that and want to undertake the mock exam now" at bounding box center [528, 97] width 367 height 29
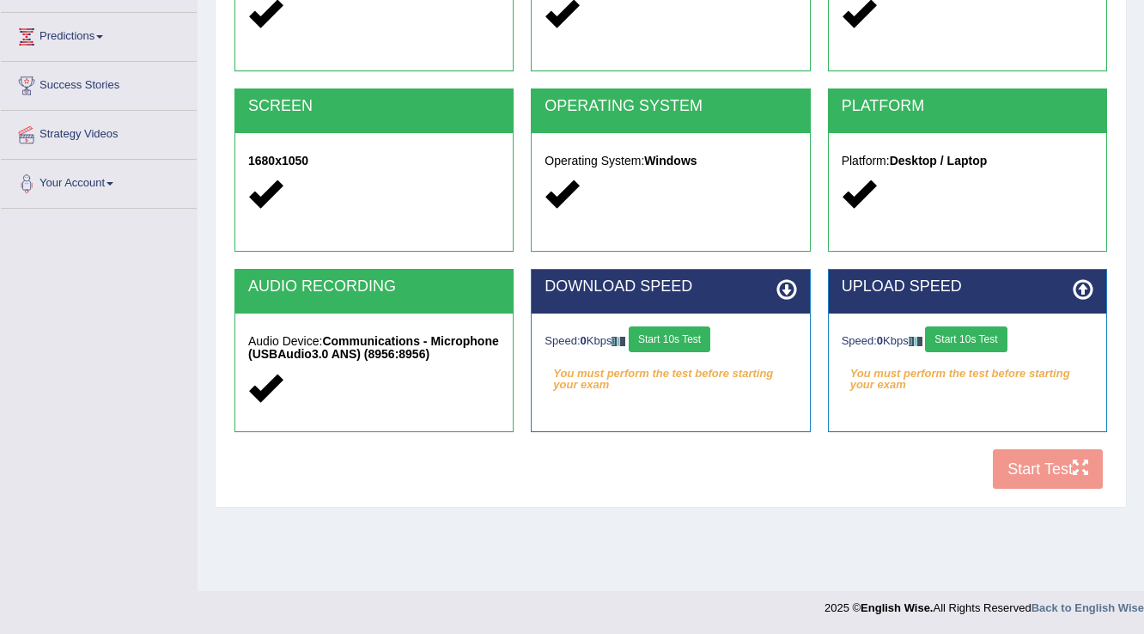
click at [670, 336] on button "Start 10s Test" at bounding box center [670, 339] width 82 height 26
click at [989, 337] on button "Start 10s Test" at bounding box center [966, 339] width 82 height 26
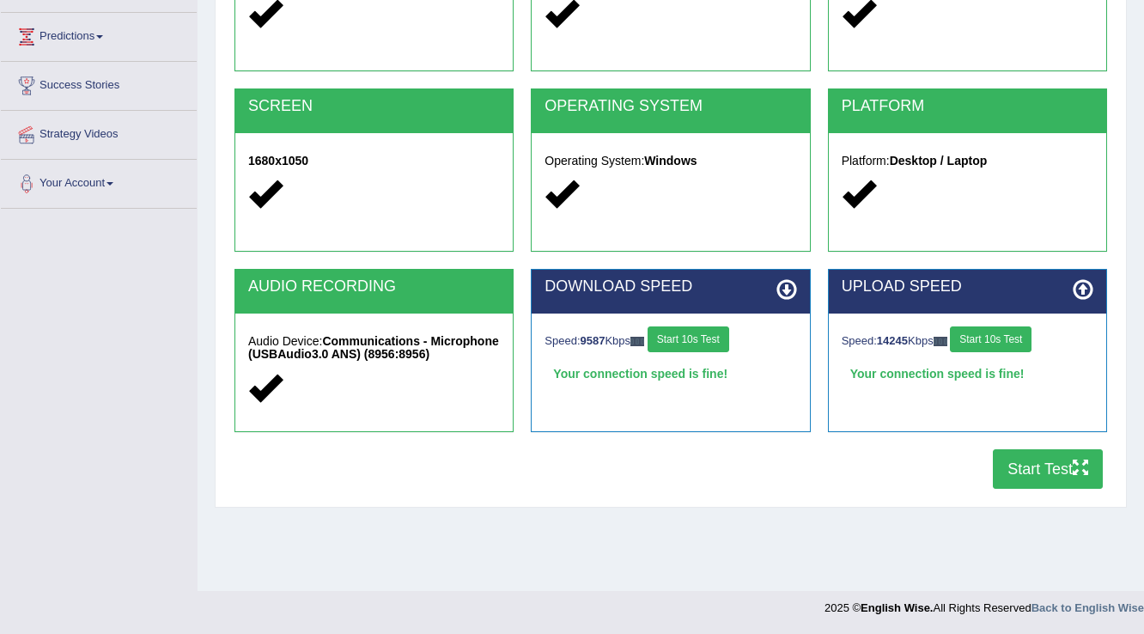
click at [1028, 472] on button "Start Test" at bounding box center [1048, 469] width 110 height 40
